Goal: Find specific page/section: Find specific page/section

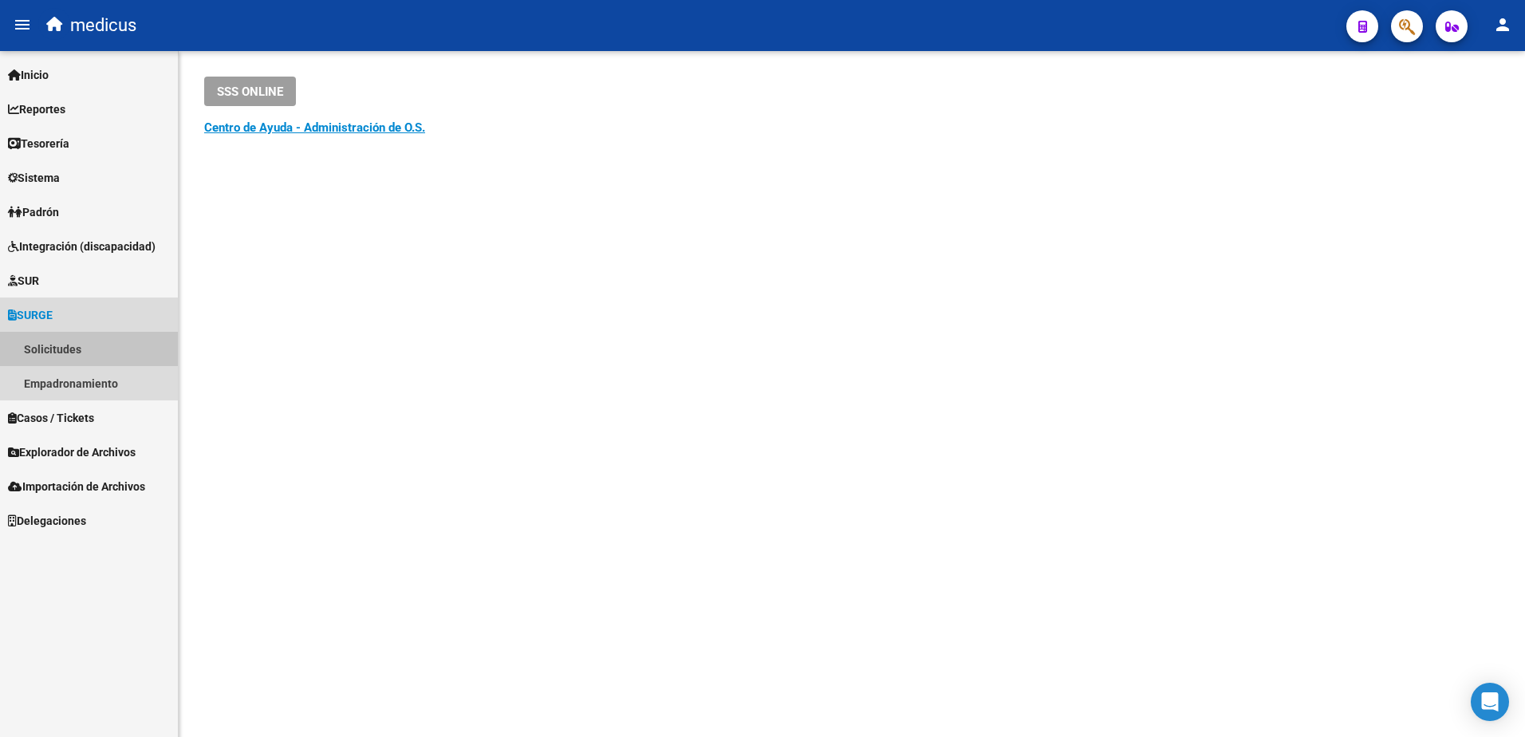
click at [68, 345] on link "Solicitudes" at bounding box center [89, 349] width 178 height 34
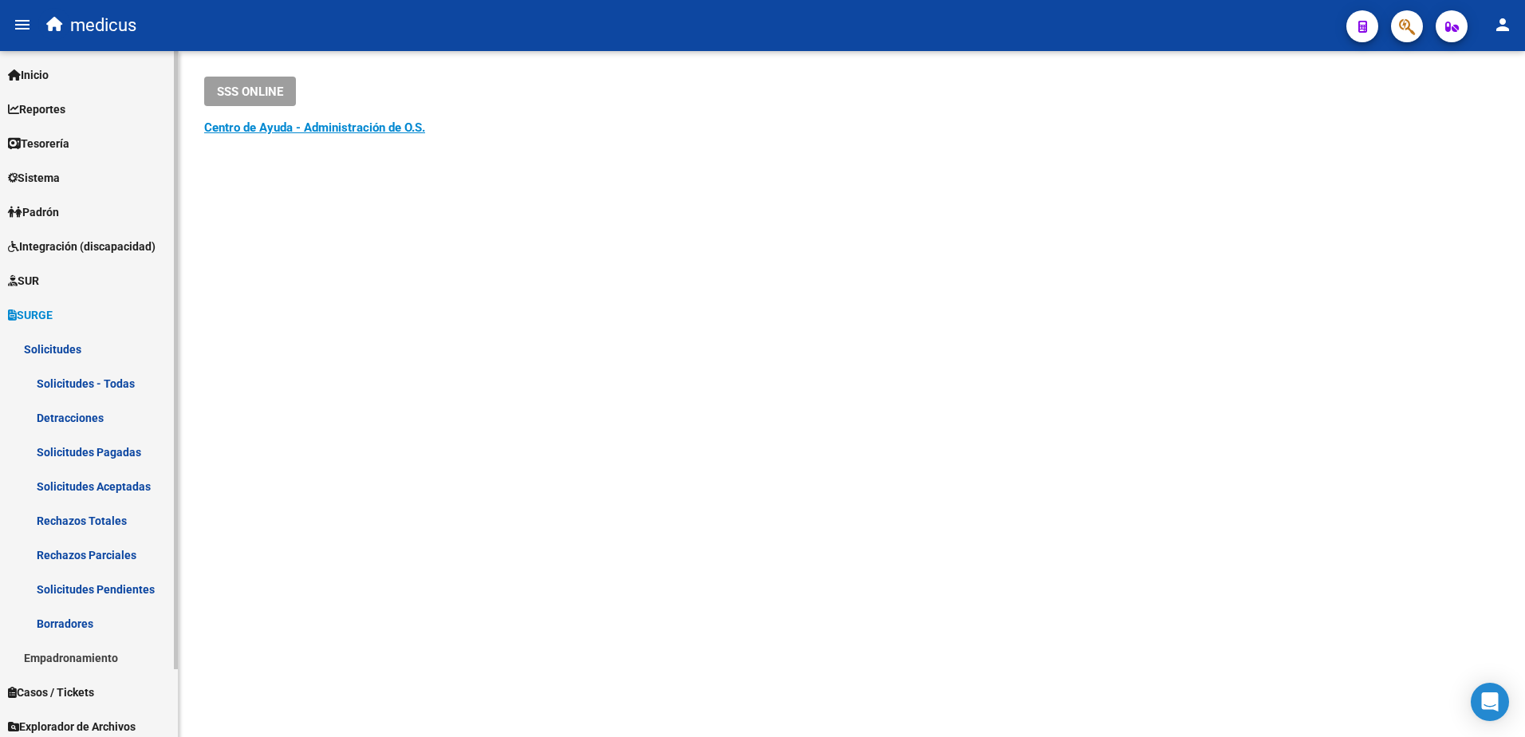
click at [127, 483] on link "Solicitudes Aceptadas" at bounding box center [89, 486] width 178 height 34
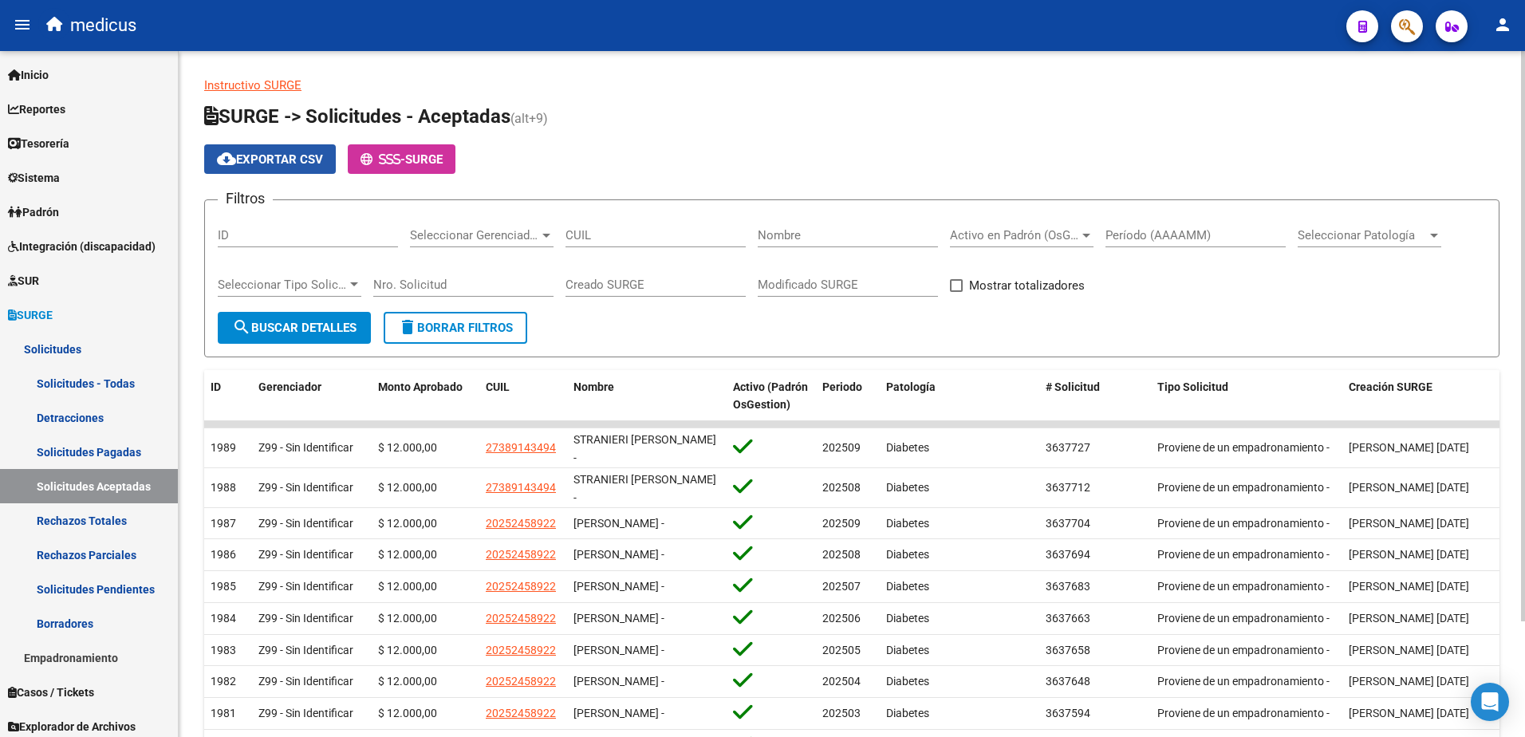
click at [263, 163] on span "cloud_download Exportar CSV" at bounding box center [270, 159] width 106 height 14
click at [1024, 331] on form "Filtros ID Seleccionar Gerenciador Seleccionar Gerenciador CUIL Nombre Activo e…" at bounding box center [852, 278] width 1296 height 158
click at [1392, 234] on span "Seleccionar Patología" at bounding box center [1362, 235] width 129 height 14
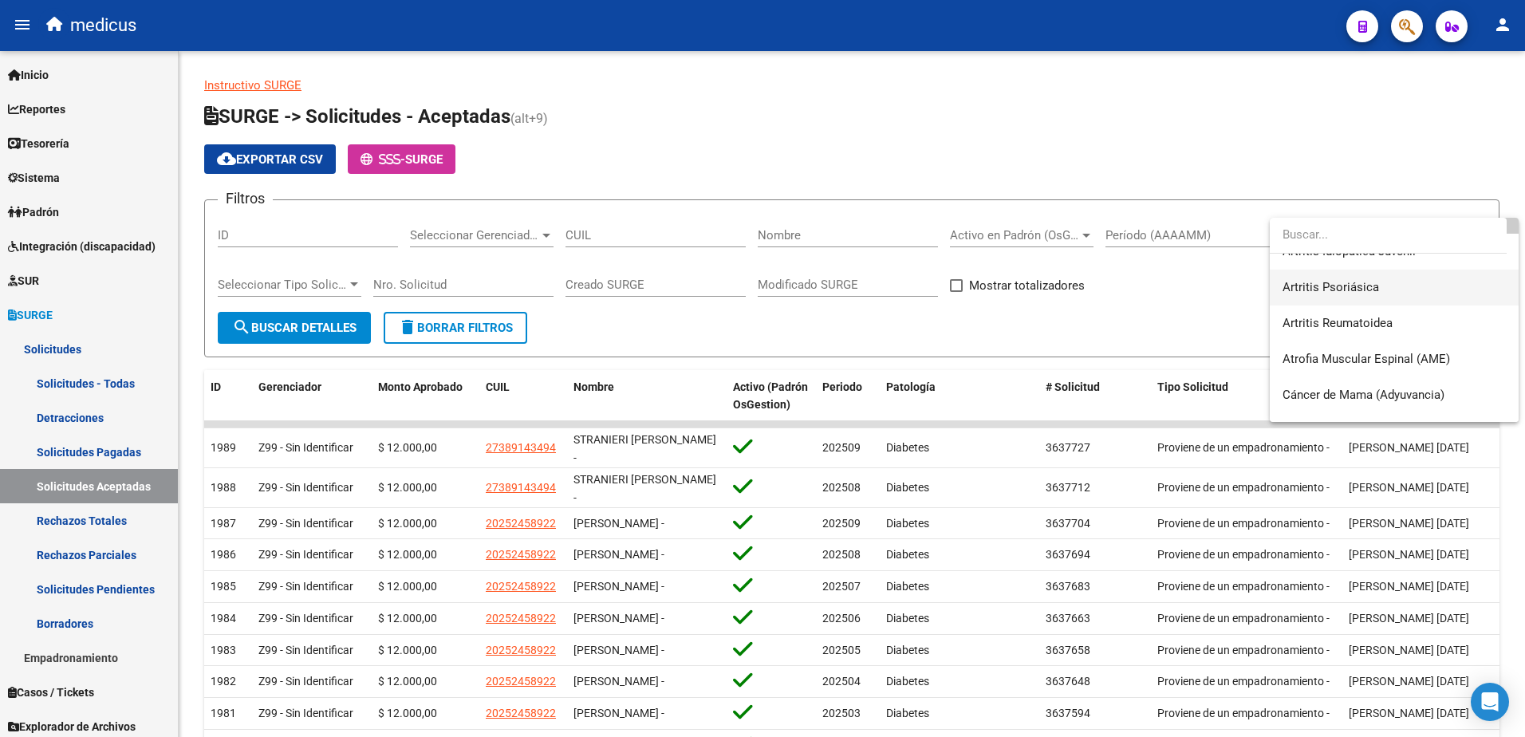
scroll to position [80, 0]
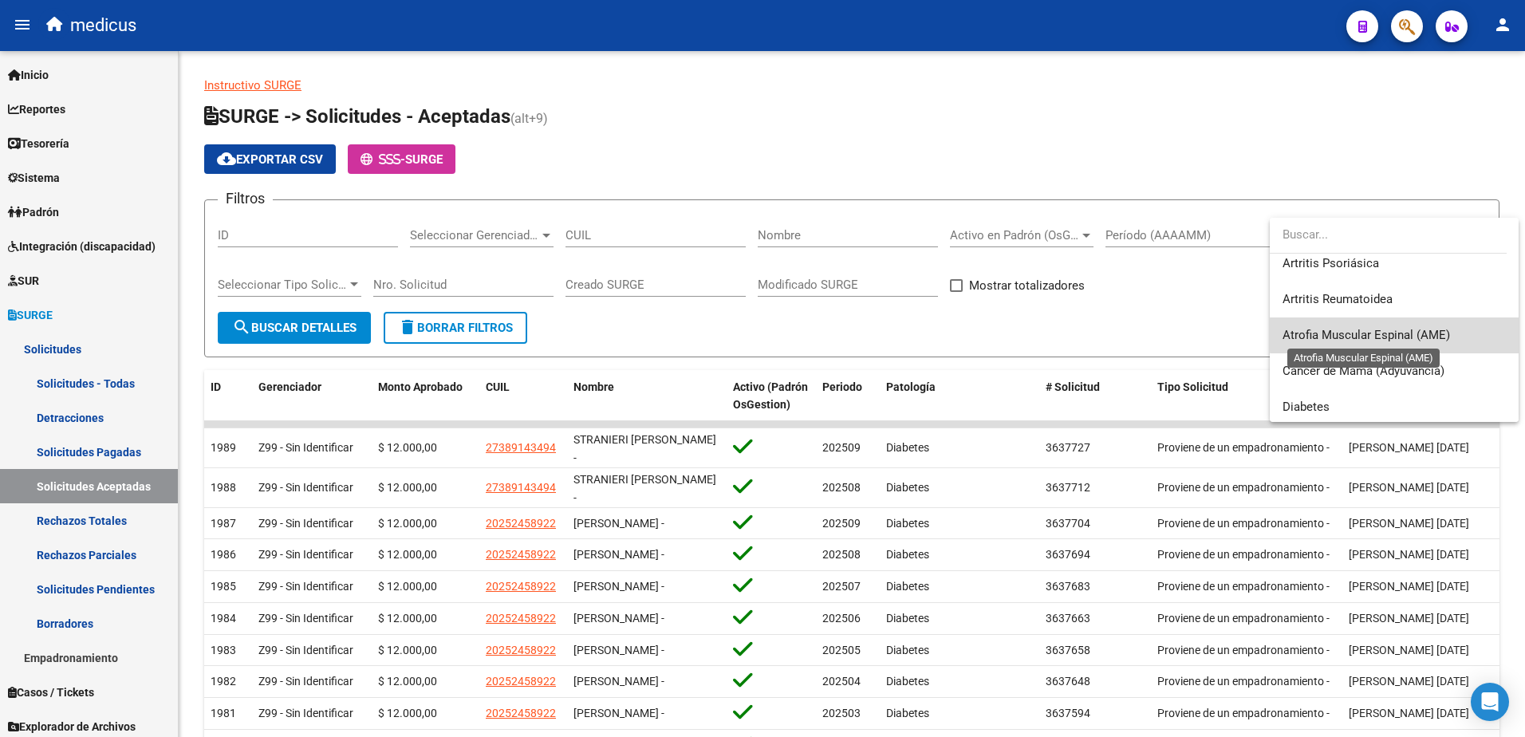
click at [1436, 335] on span "Atrofia Muscular Espinal (AME)" at bounding box center [1367, 335] width 168 height 14
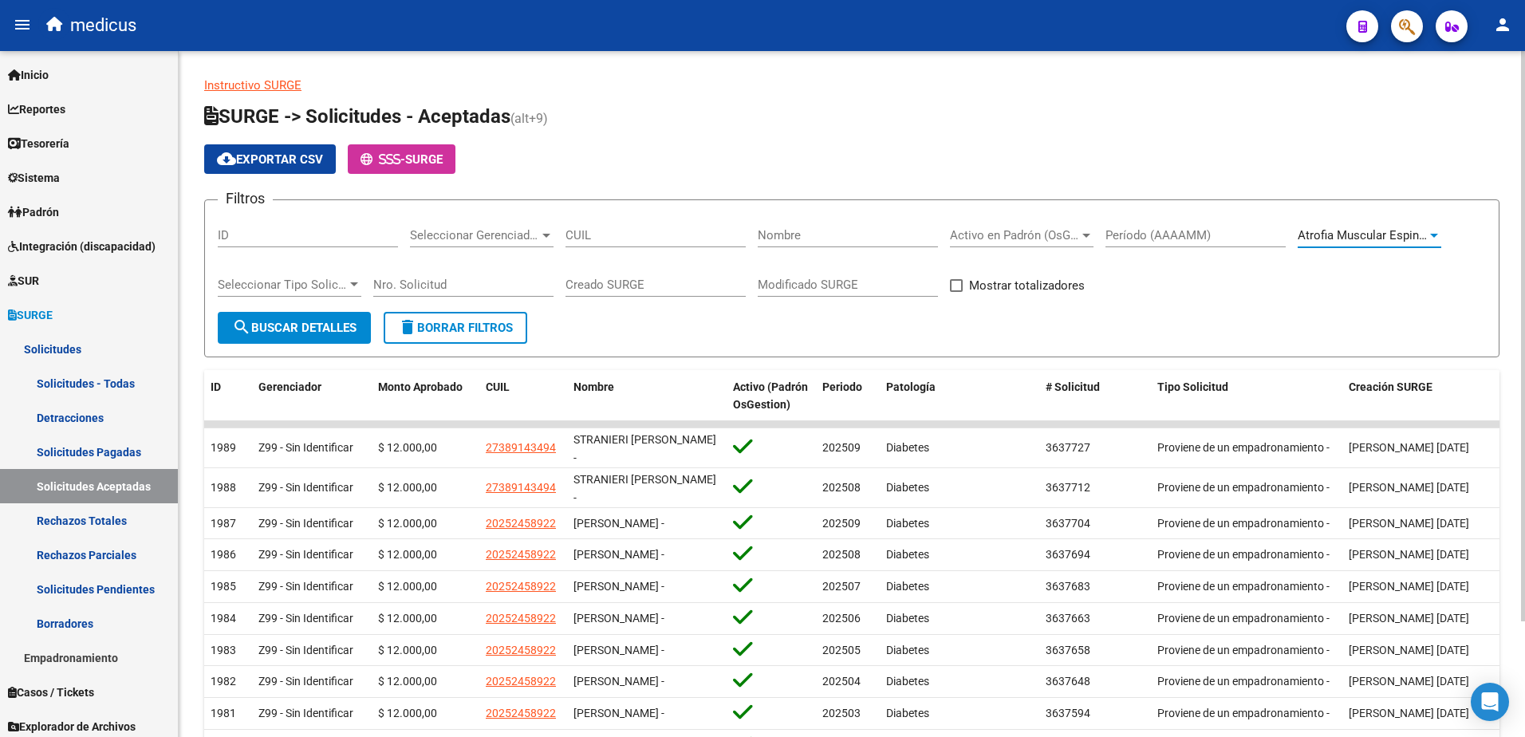
click at [1424, 239] on span "Atrofia Muscular Espinal (AME)" at bounding box center [1382, 235] width 168 height 14
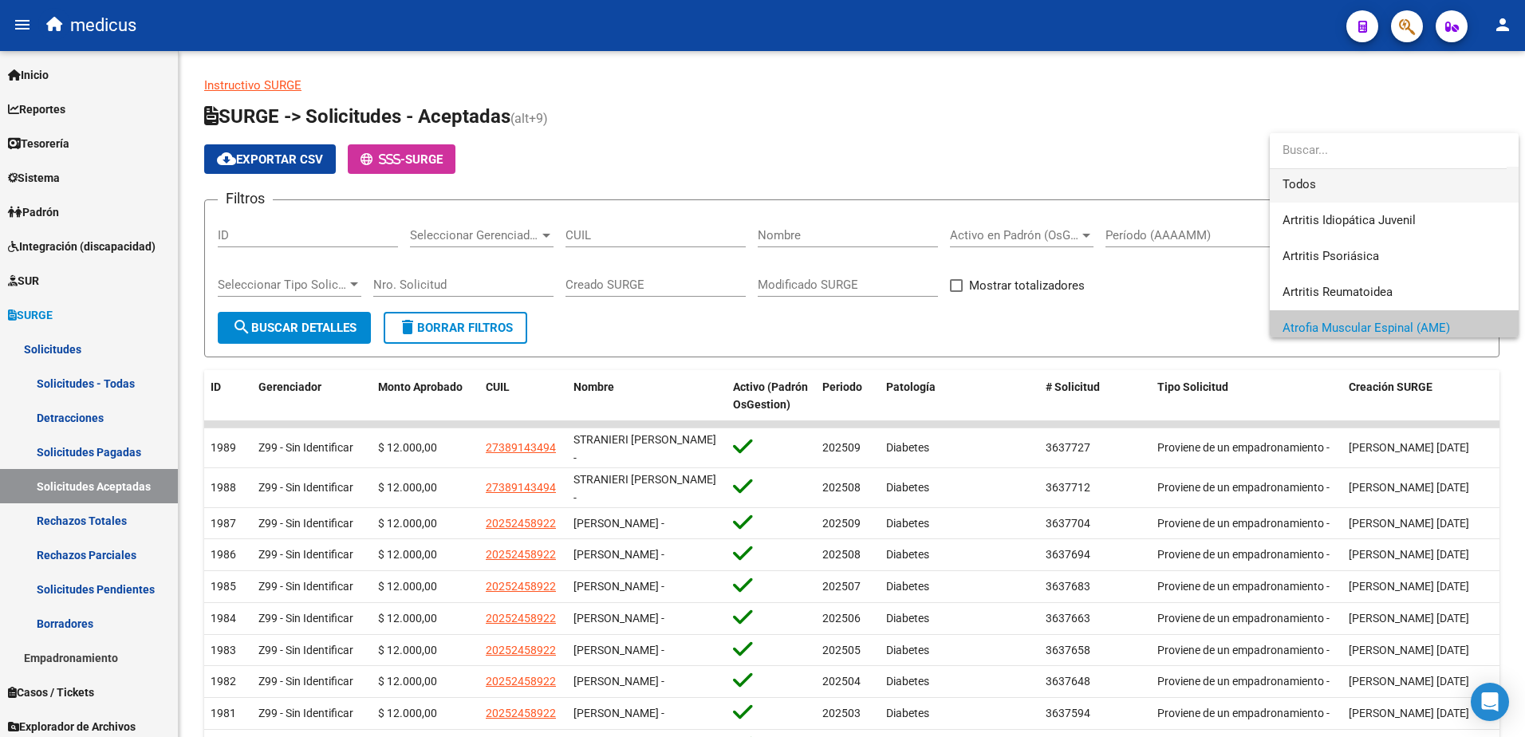
scroll to position [0, 0]
click at [1286, 179] on span "Todos" at bounding box center [1394, 187] width 223 height 36
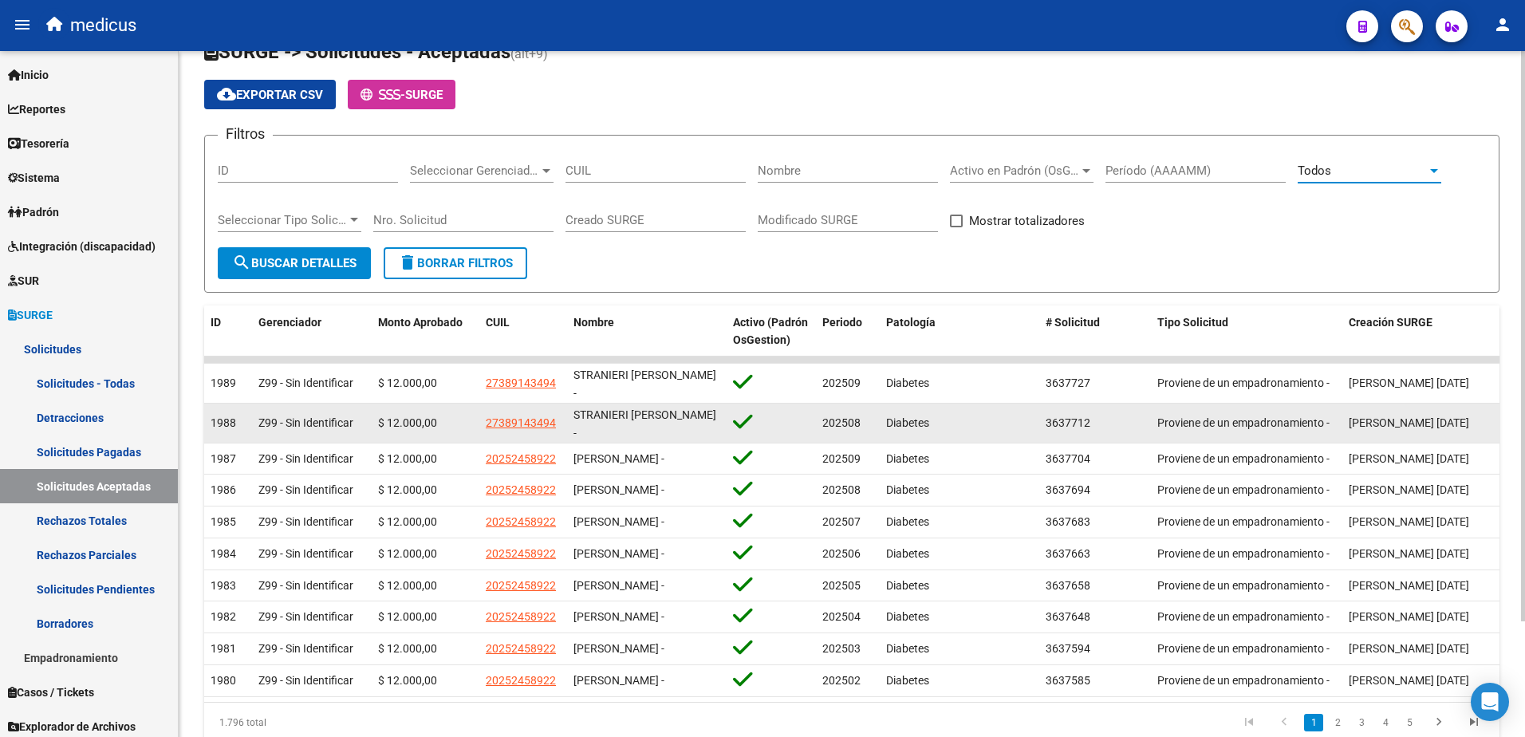
scroll to position [140, 0]
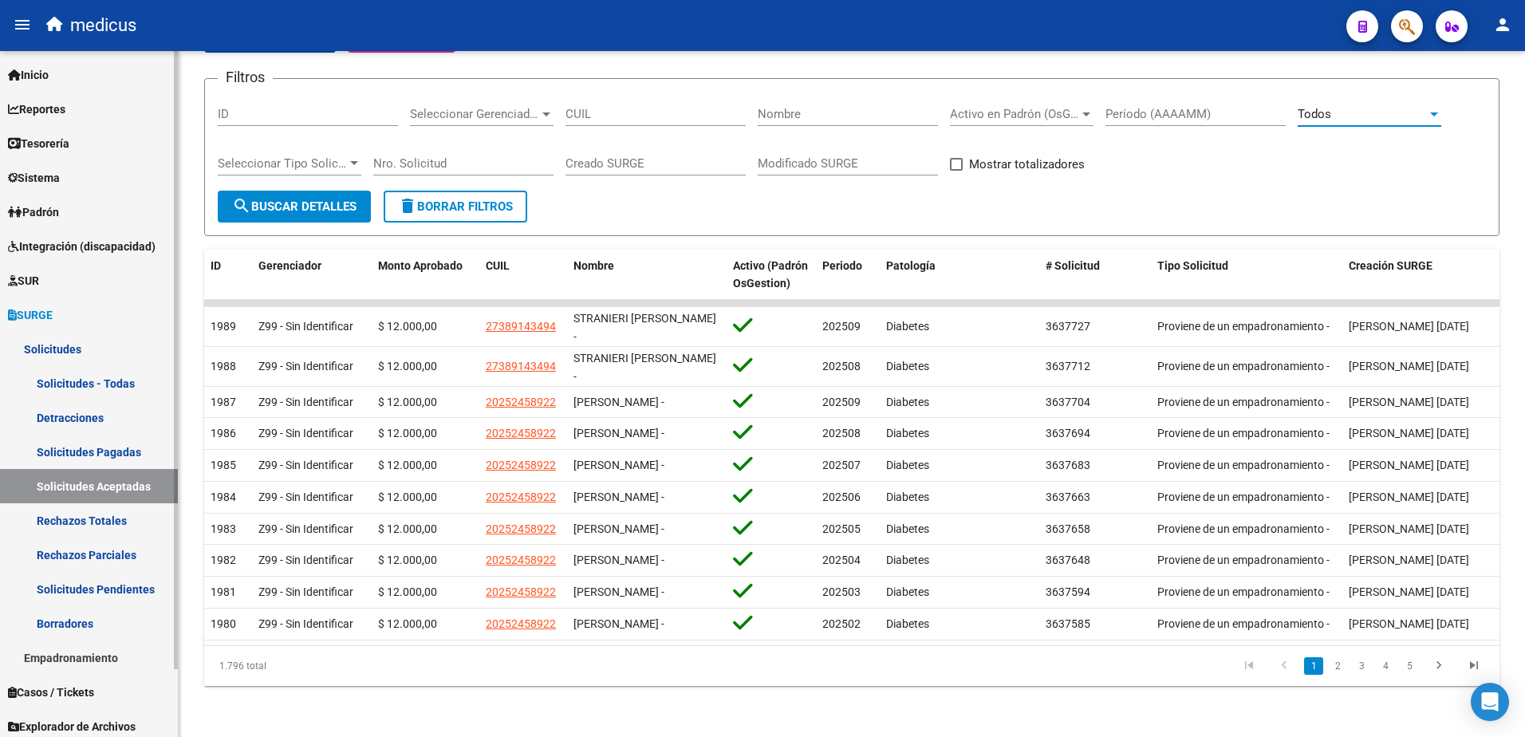
click at [111, 594] on link "Solicitudes Pendientes" at bounding box center [89, 589] width 178 height 34
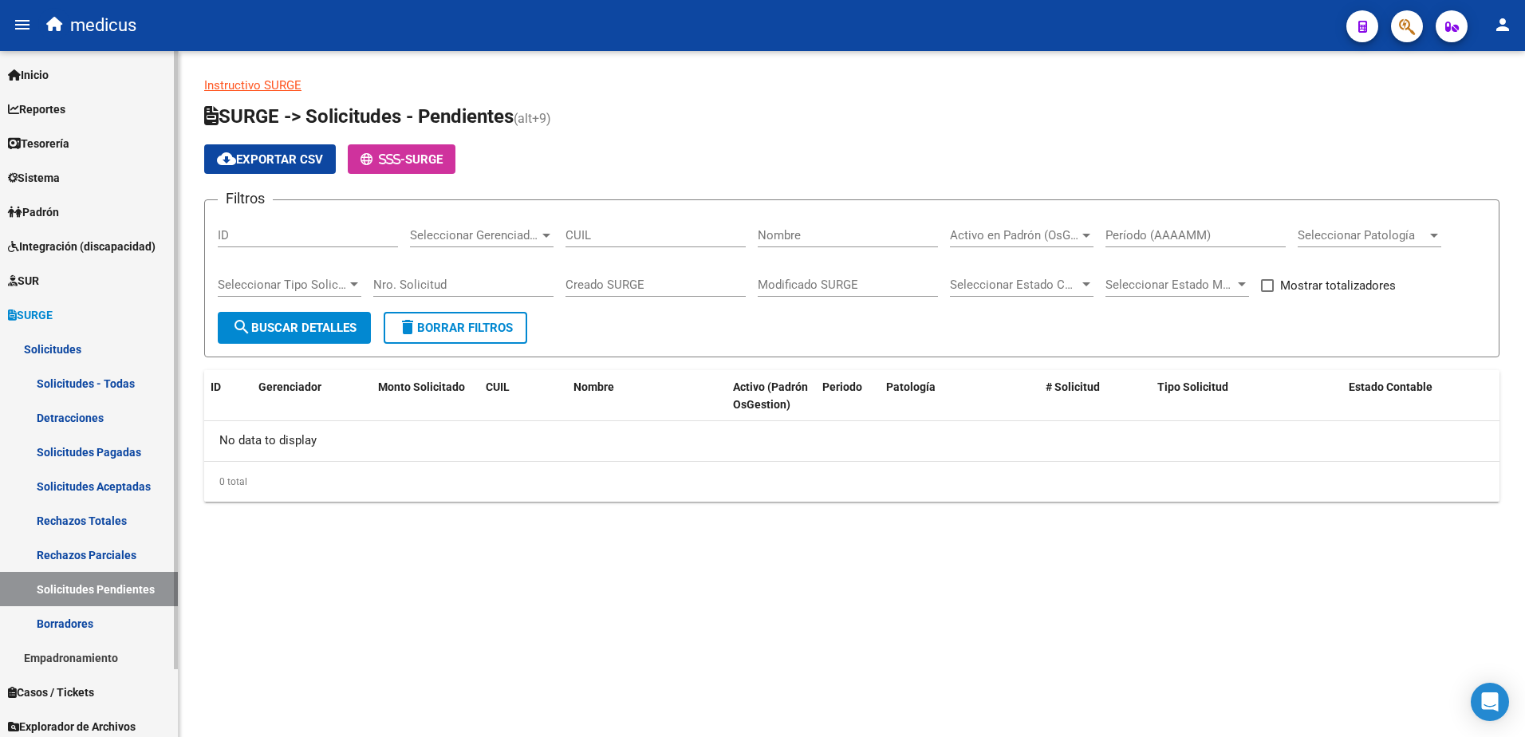
click at [82, 549] on link "Rechazos Parciales" at bounding box center [89, 555] width 178 height 34
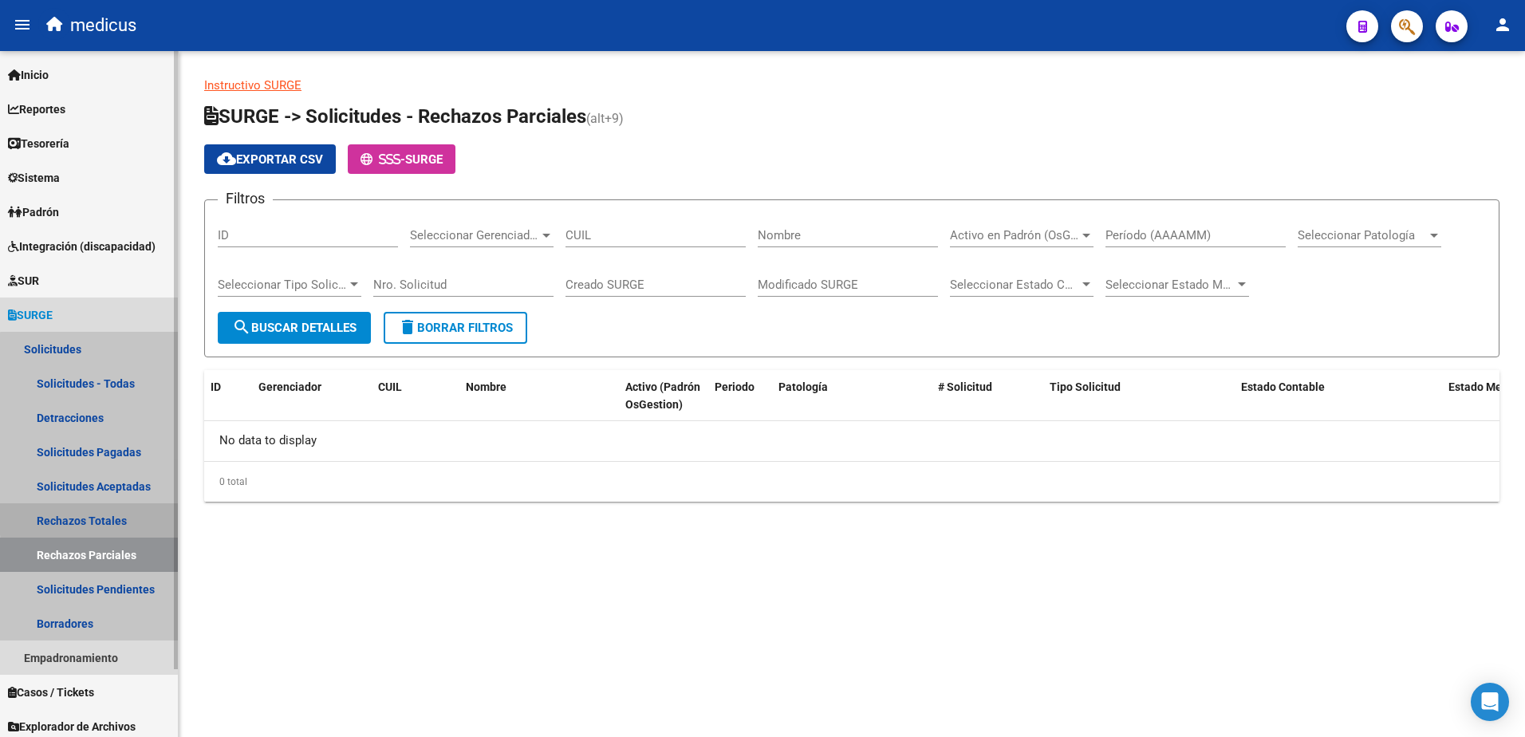
click at [100, 518] on link "Rechazos Totales" at bounding box center [89, 520] width 178 height 34
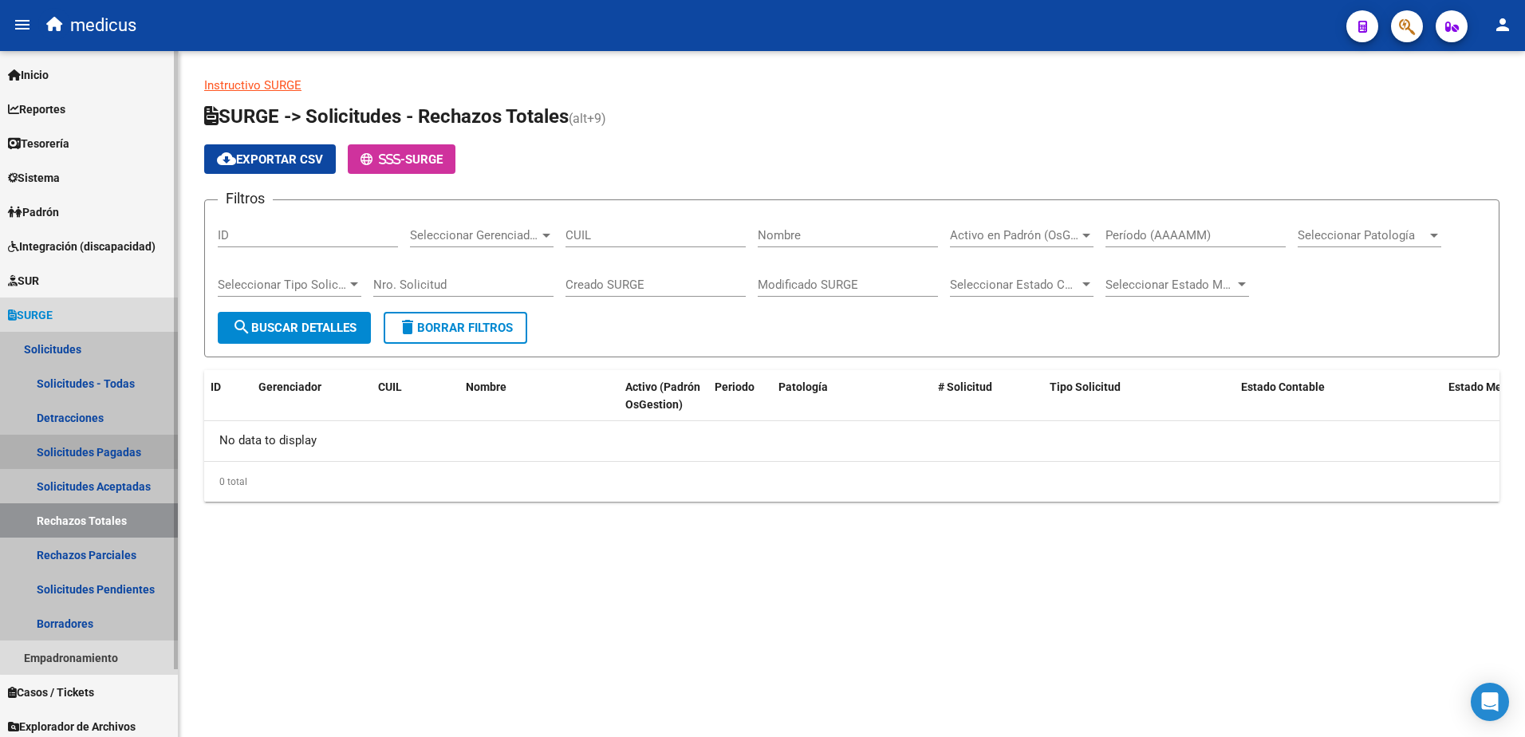
click at [115, 453] on link "Solicitudes Pagadas" at bounding box center [89, 452] width 178 height 34
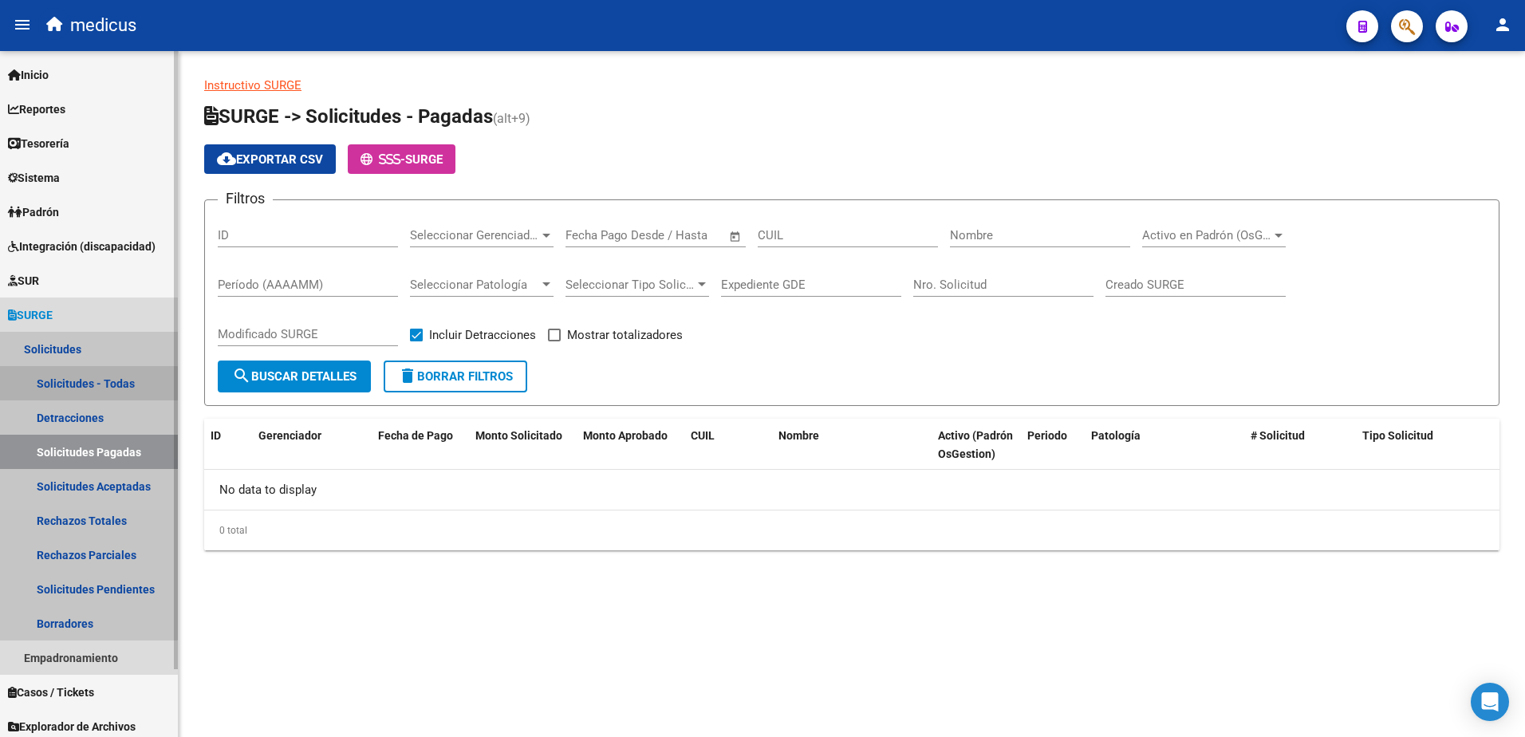
click at [73, 382] on link "Solicitudes - Todas" at bounding box center [89, 383] width 178 height 34
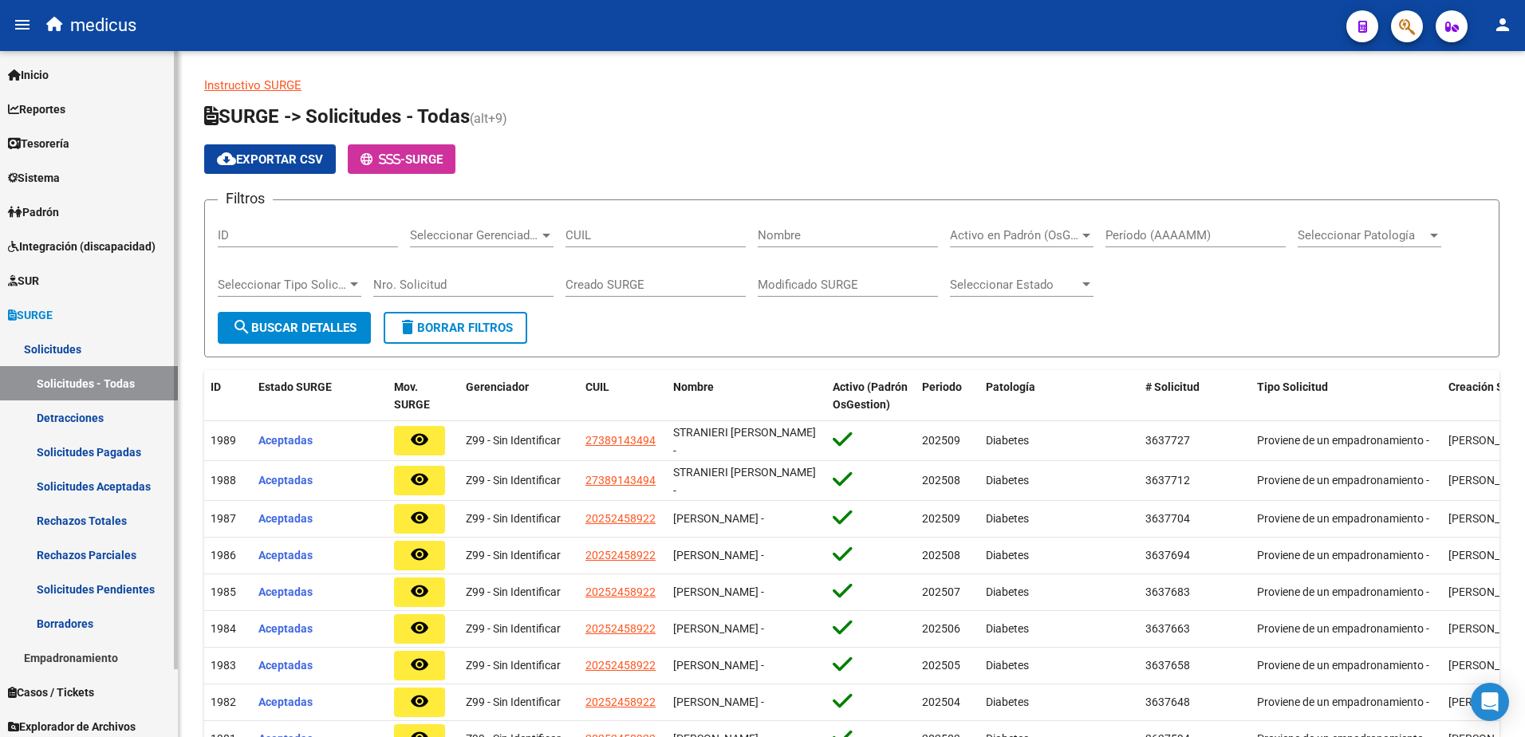
click at [131, 452] on link "Solicitudes Pagadas" at bounding box center [89, 452] width 178 height 34
